Goal: Task Accomplishment & Management: Use online tool/utility

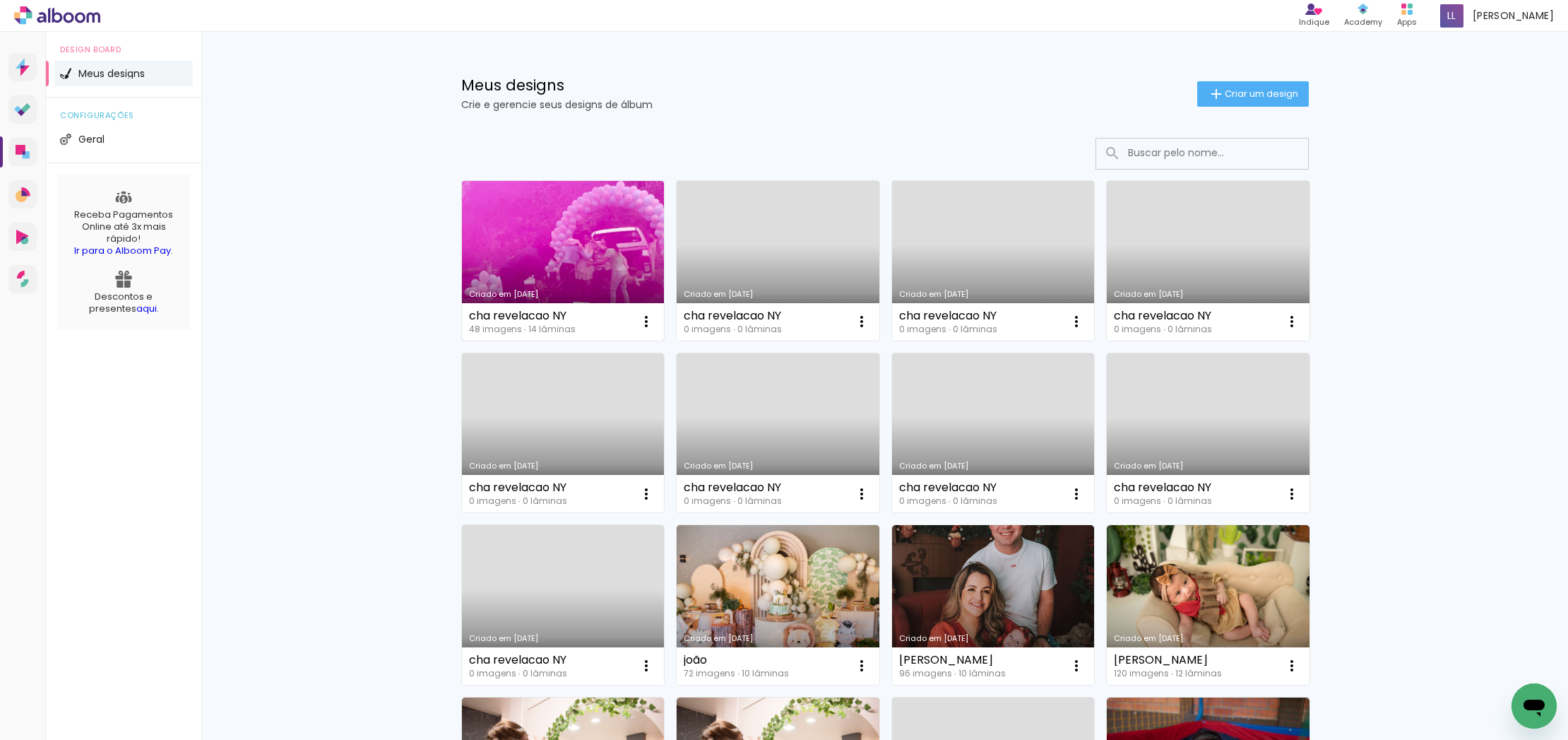
click at [553, 280] on link "Criado em [DATE]" at bounding box center [563, 260] width 203 height 159
click at [0, 0] on neon-animated-pages "Confirmar Cancelar" at bounding box center [0, 0] width 0 height 0
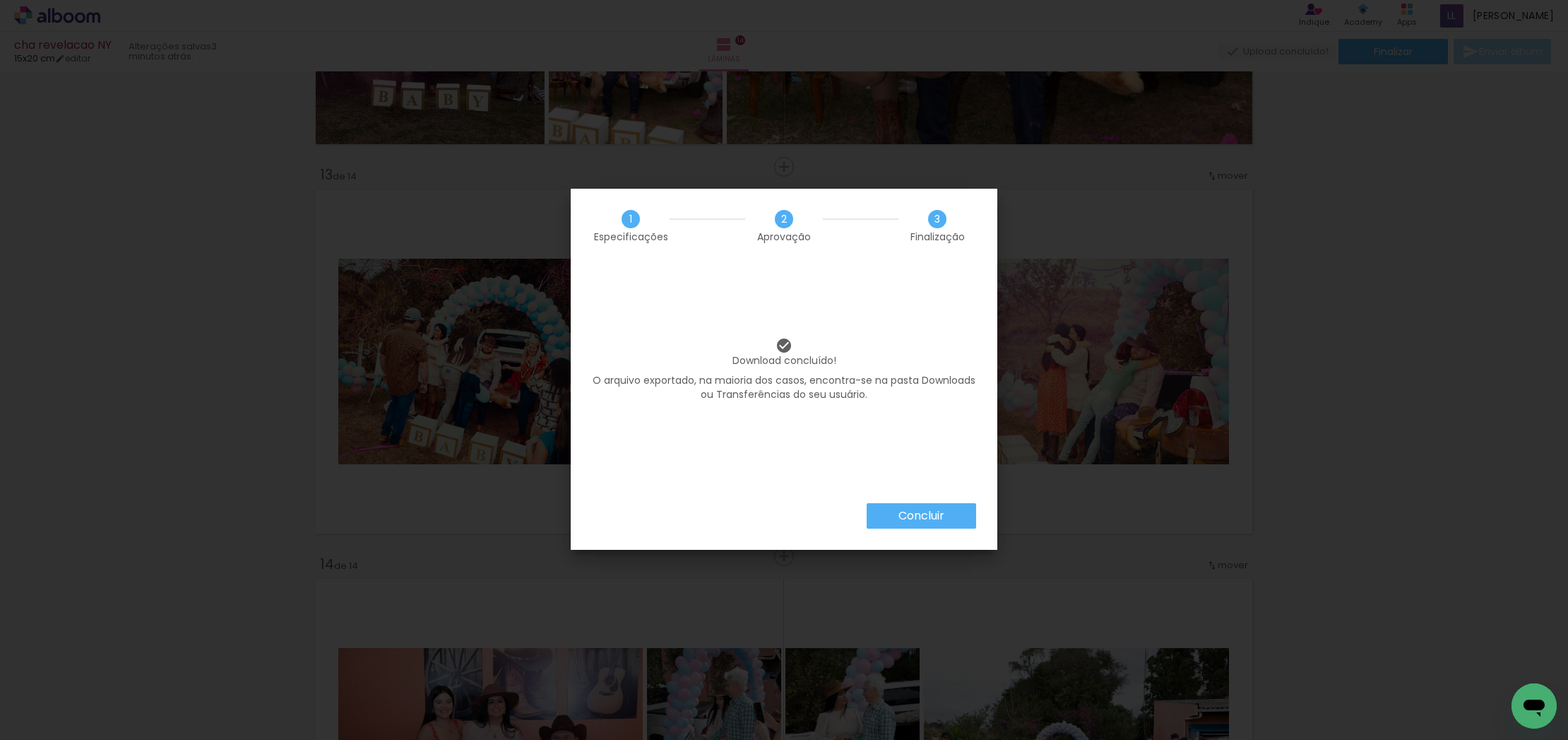
scroll to position [0, 1664]
click at [0, 0] on slot "Concluir" at bounding box center [0, 0] width 0 height 0
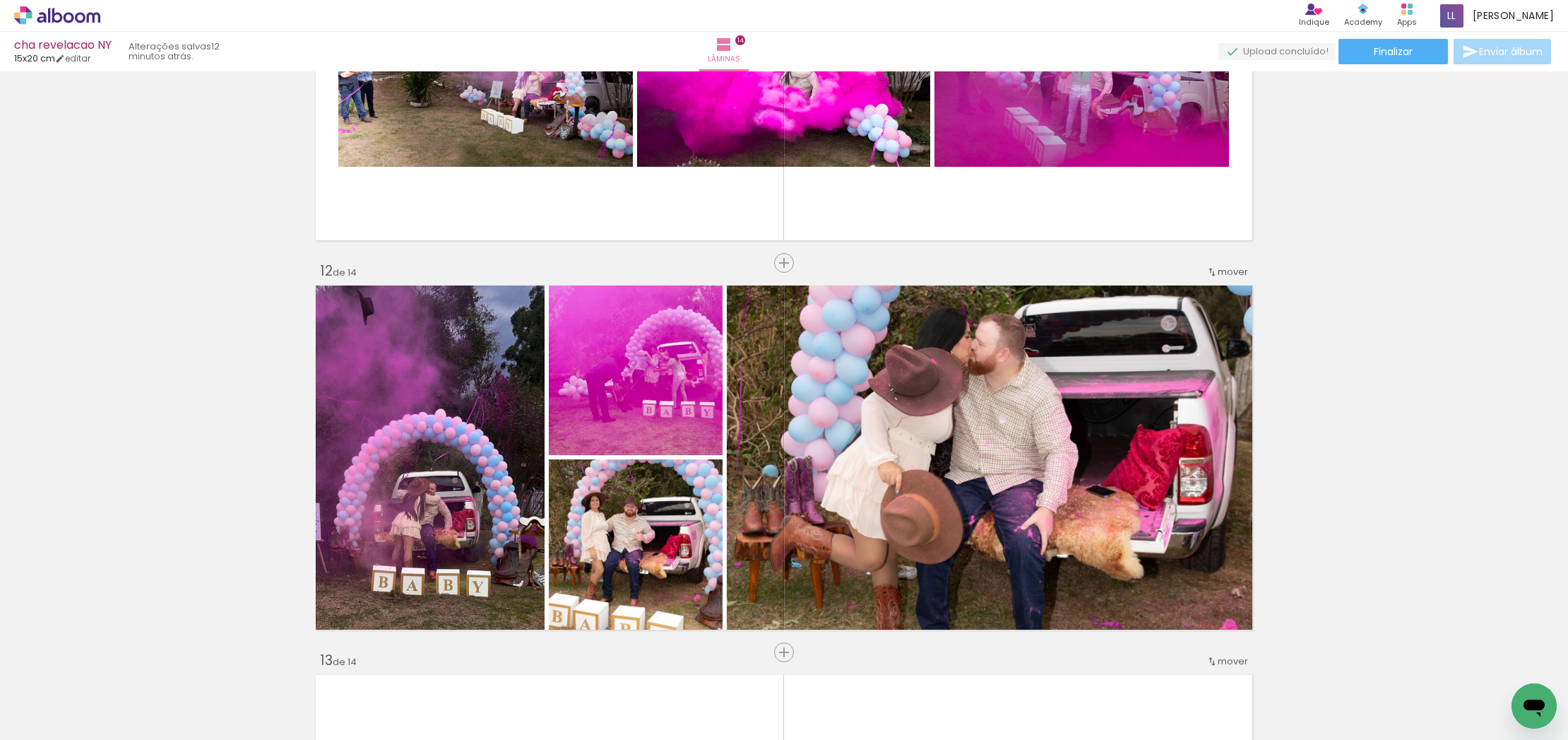
scroll to position [3745, 0]
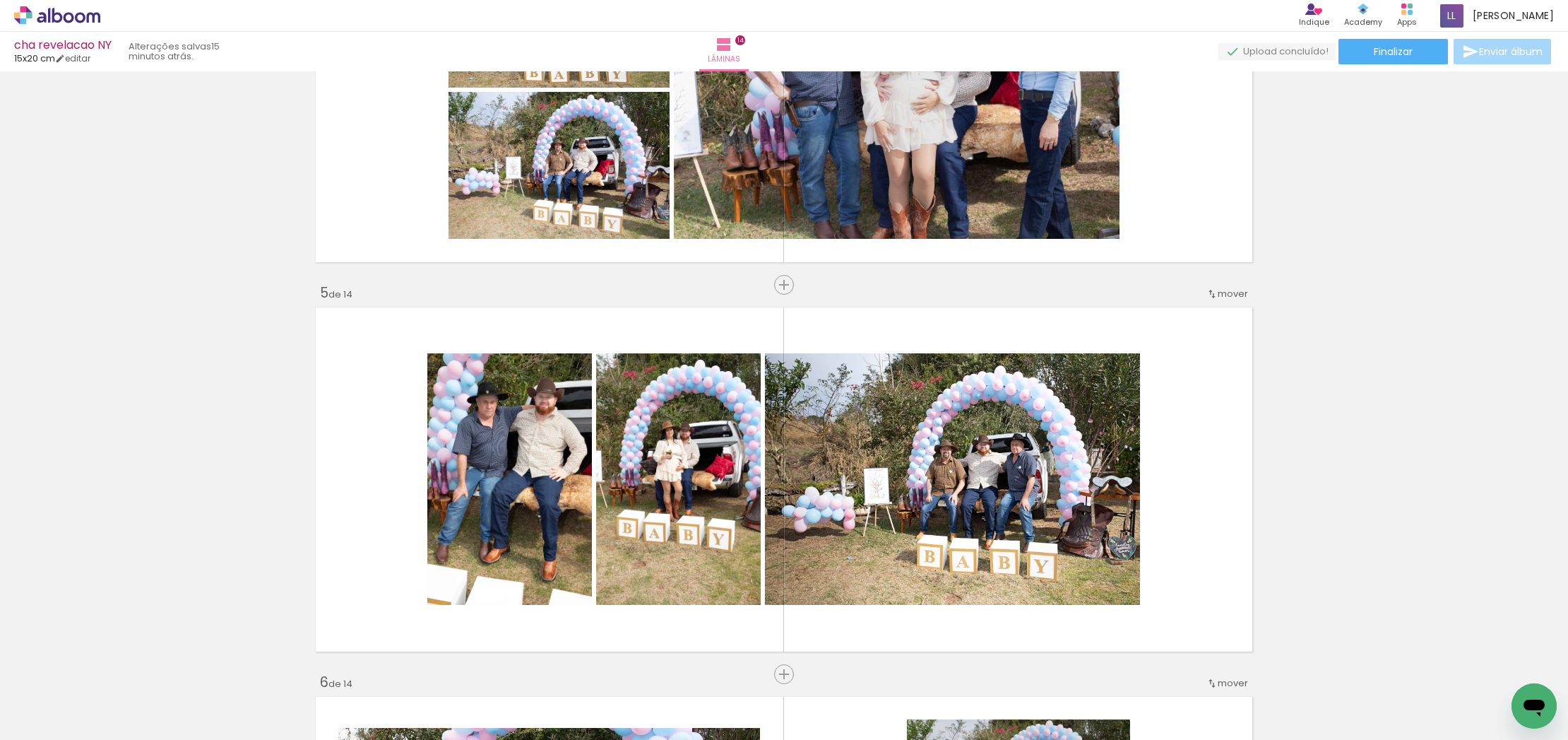
scroll to position [1355, 0]
